Goal: Transaction & Acquisition: Purchase product/service

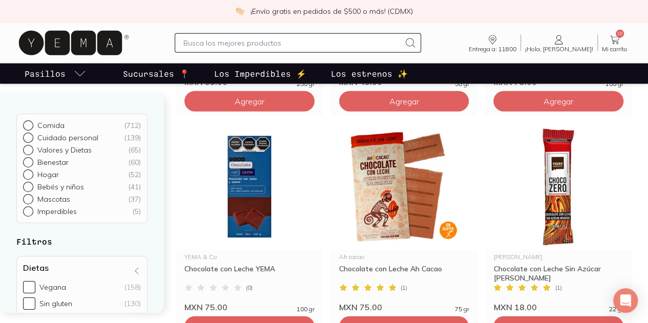
click at [608, 44] on icon at bounding box center [614, 40] width 12 height 12
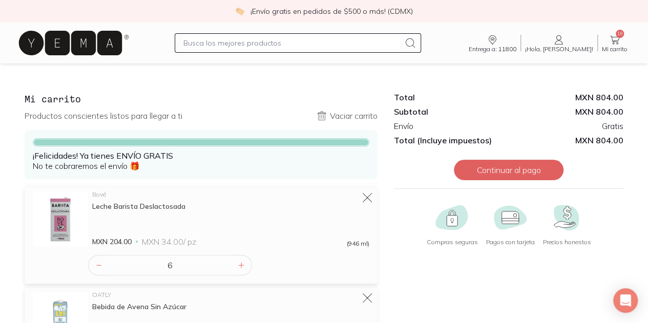
click at [234, 47] on input "text" at bounding box center [291, 43] width 216 height 12
type input "curcuma"
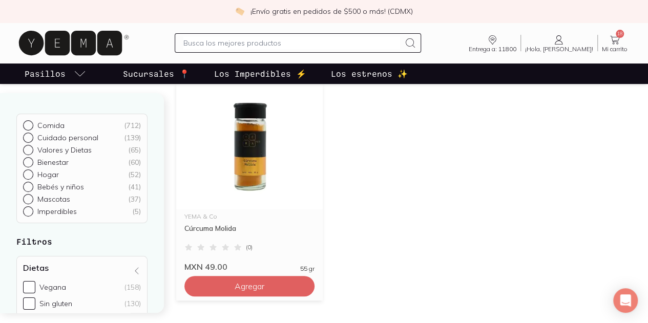
scroll to position [115, 0]
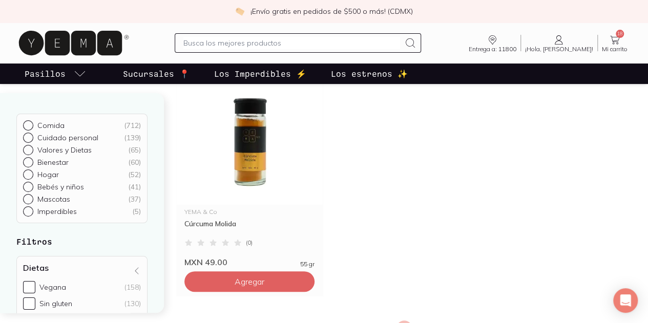
click at [253, 47] on input "text" at bounding box center [291, 43] width 216 height 12
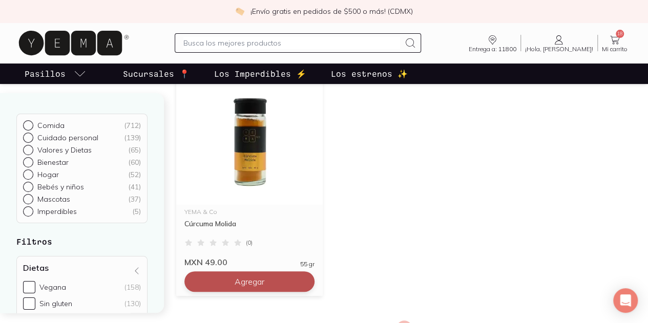
click at [243, 281] on span "Agregar" at bounding box center [249, 281] width 30 height 10
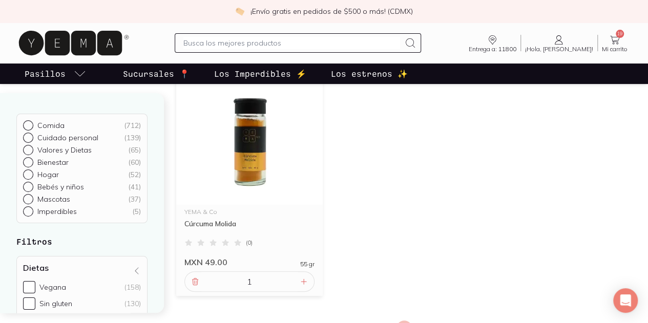
click at [217, 48] on input "text" at bounding box center [291, 43] width 216 height 12
click at [249, 45] on input "text" at bounding box center [291, 43] width 216 height 12
type input "[PERSON_NAME]"
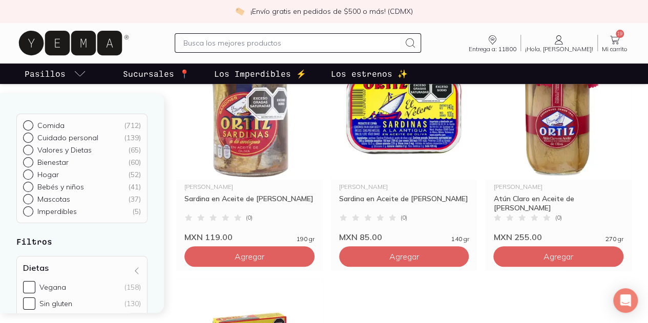
scroll to position [141, 0]
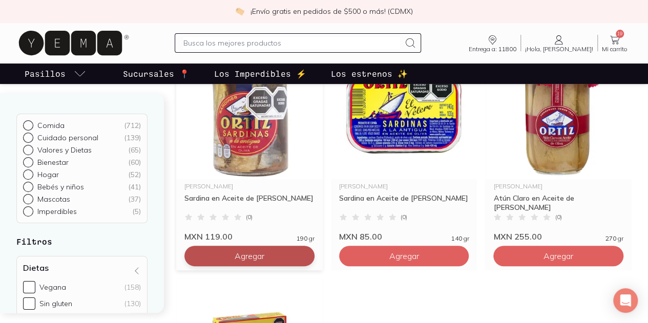
click at [234, 255] on span "Agregar" at bounding box center [249, 256] width 30 height 10
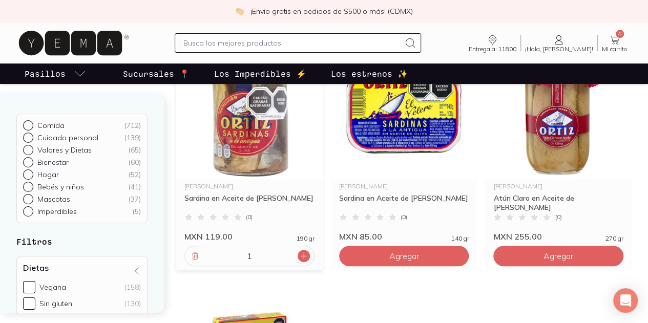
click at [299, 252] on icon at bounding box center [303, 256] width 8 height 8
click at [297, 261] on div at bounding box center [303, 256] width 12 height 12
type input "4"
click at [621, 46] on span "Mi carrito" at bounding box center [615, 49] width 26 height 6
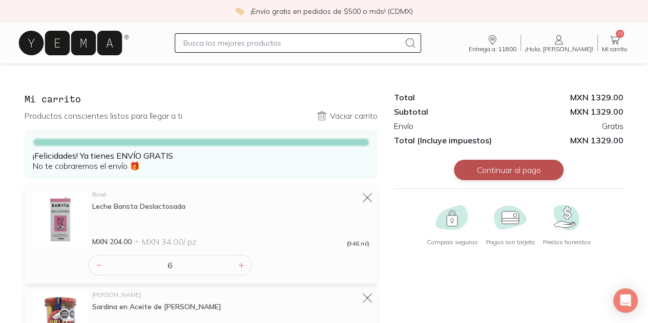
click at [475, 174] on button "Continuar al pago" at bounding box center [509, 170] width 110 height 20
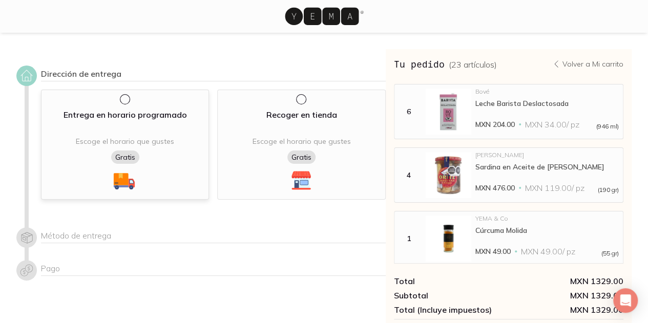
click at [86, 118] on div "Entrega en horario programado" at bounding box center [124, 117] width 123 height 16
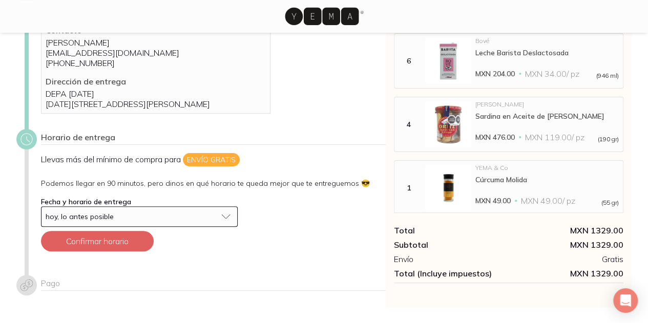
scroll to position [77, 0]
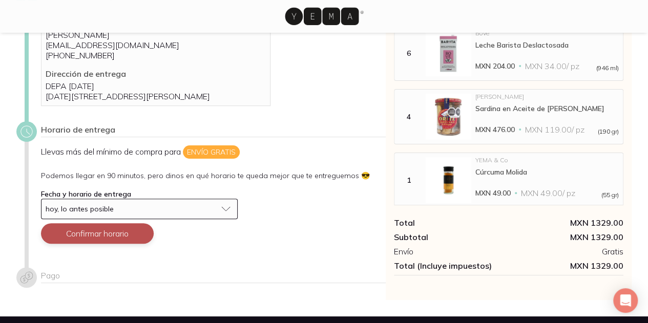
click at [123, 244] on button "Confirmar horario" at bounding box center [97, 233] width 113 height 20
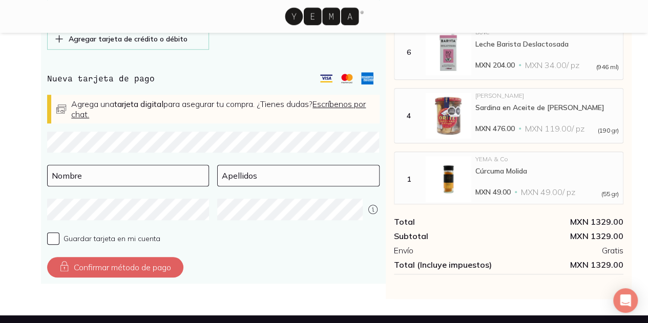
scroll to position [346, 0]
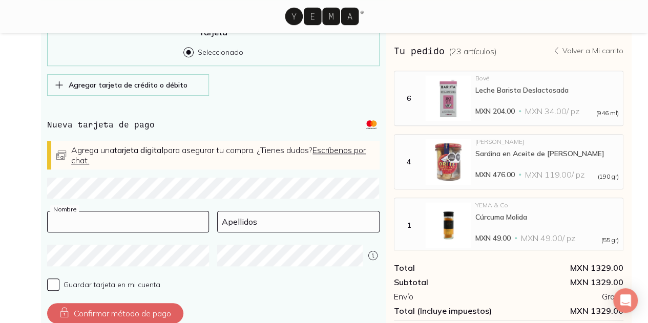
click at [144, 230] on input at bounding box center [128, 221] width 161 height 20
type input "[PERSON_NAME]"
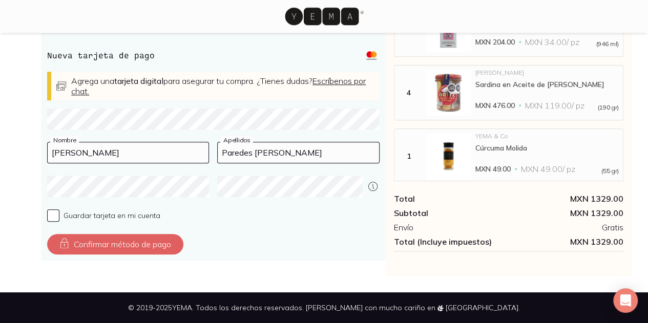
scroll to position [423, 0]
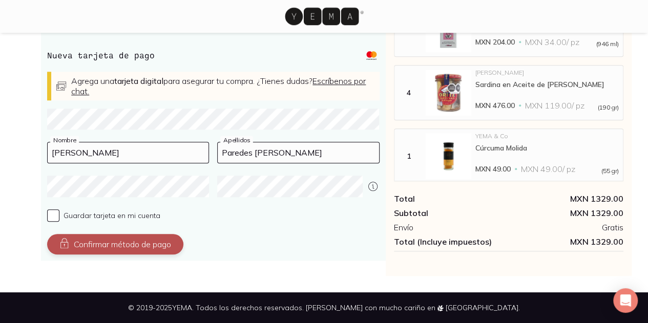
type input "Paredes [PERSON_NAME]"
click at [134, 247] on button "Confirmar método de pago" at bounding box center [115, 244] width 136 height 20
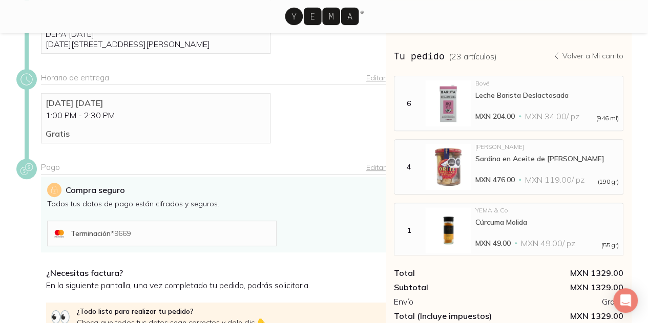
scroll to position [242, 0]
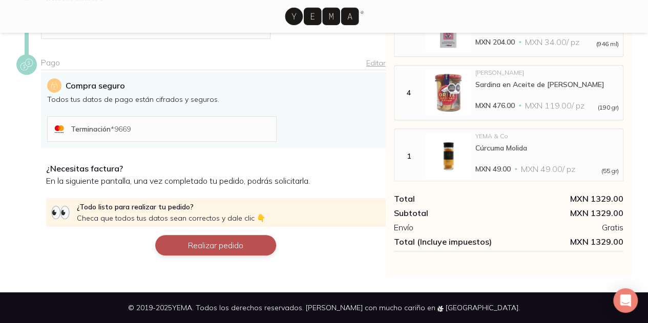
click at [250, 247] on button "Realizar pedido" at bounding box center [215, 245] width 121 height 20
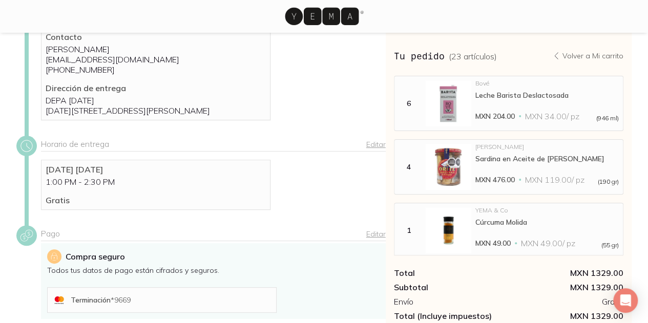
scroll to position [0, 0]
